Goal: Information Seeking & Learning: Learn about a topic

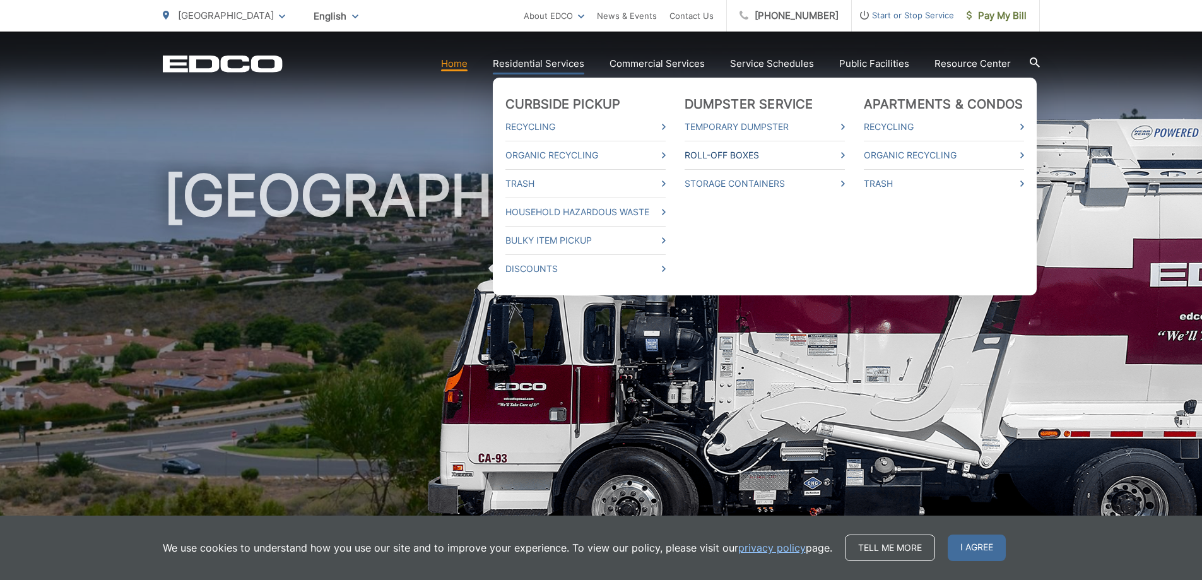
click at [717, 158] on link "Roll-Off Boxes" at bounding box center [764, 155] width 160 height 15
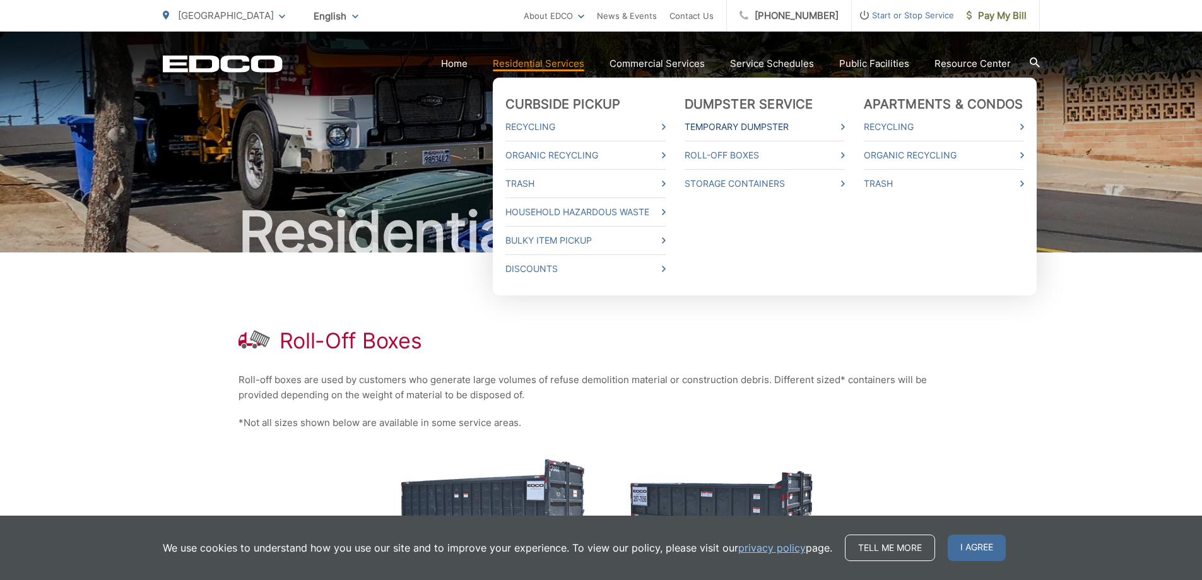
click at [749, 124] on link "Temporary Dumpster" at bounding box center [764, 126] width 160 height 15
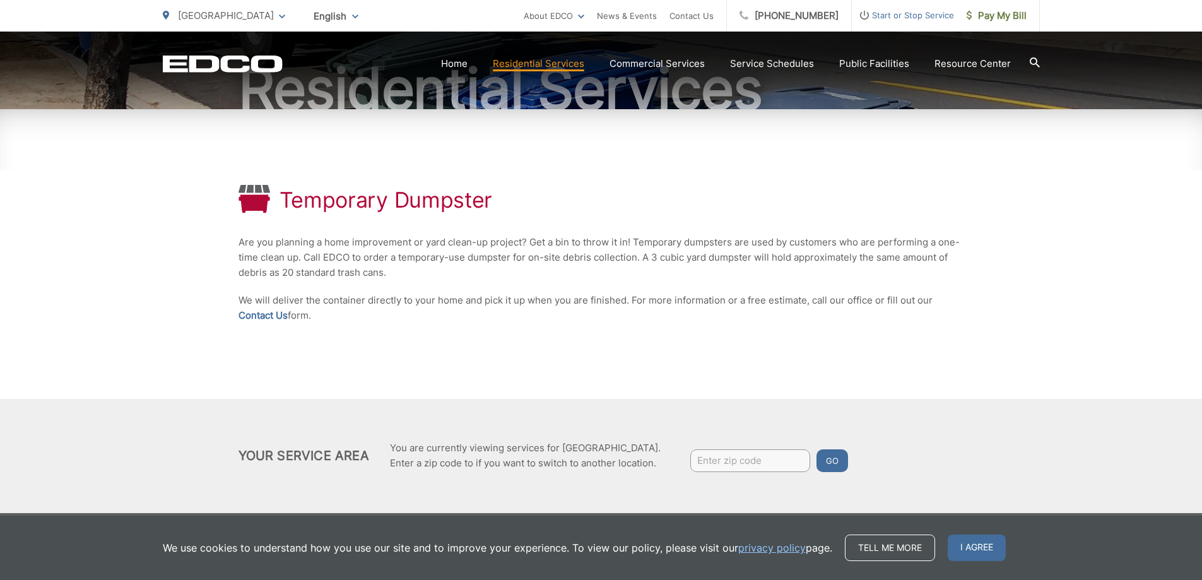
scroll to position [155, 0]
